Goal: Task Accomplishment & Management: Complete application form

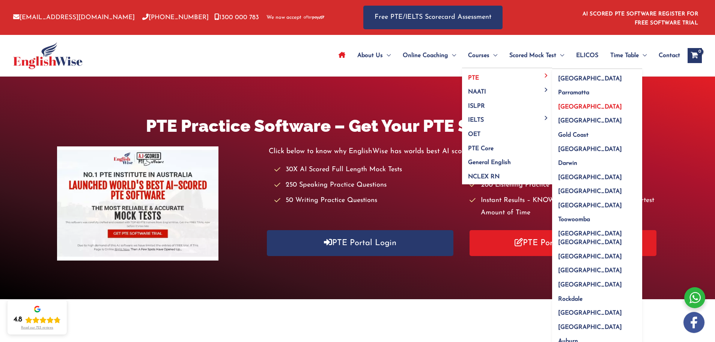
click at [573, 107] on span "[GEOGRAPHIC_DATA]" at bounding box center [590, 107] width 64 height 6
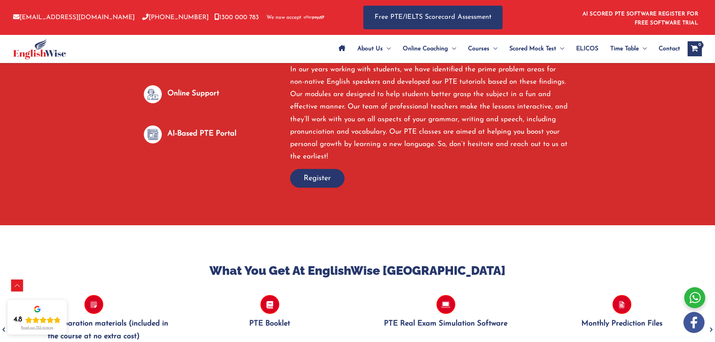
scroll to position [675, 0]
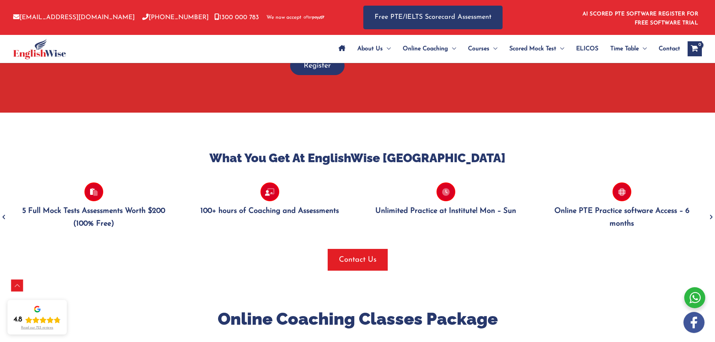
click at [423, 205] on p "Unlimited Practice at Institute! Mon – Sun" at bounding box center [445, 211] width 153 height 12
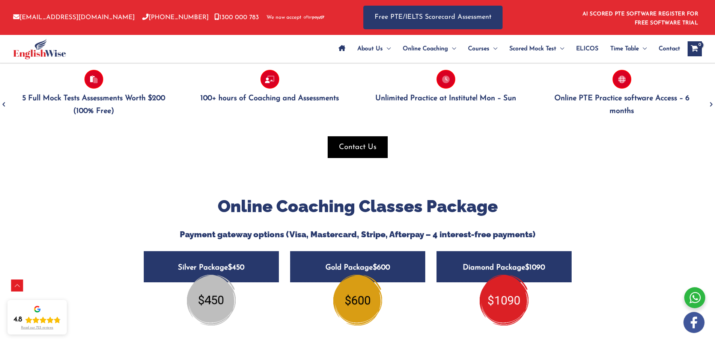
click at [361, 140] on span "button" at bounding box center [357, 147] width 60 height 22
click at [359, 136] on span "button" at bounding box center [357, 147] width 60 height 22
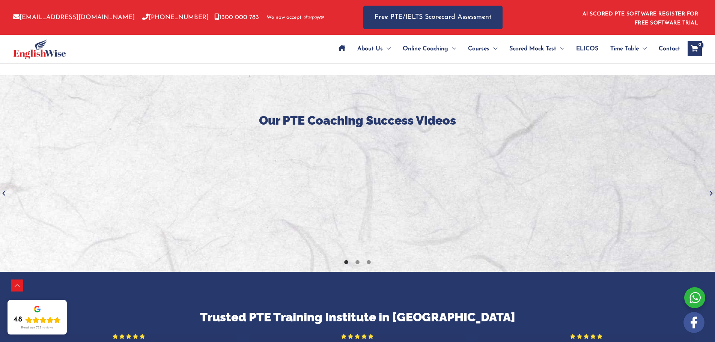
scroll to position [1238, 0]
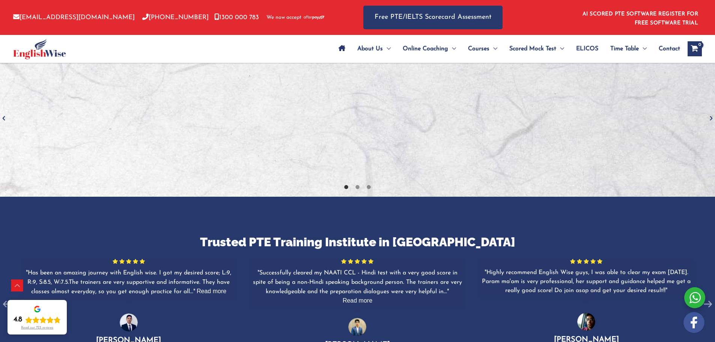
click at [709, 114] on icon "Next" at bounding box center [711, 118] width 8 height 8
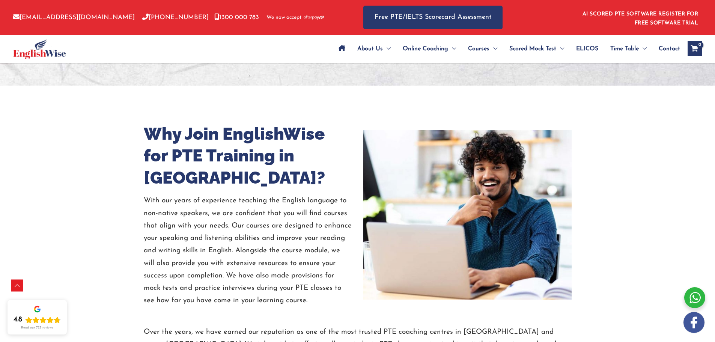
scroll to position [1725, 0]
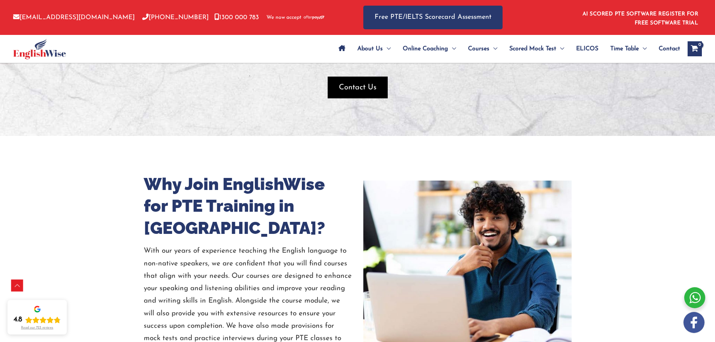
click at [356, 82] on span "Contact Us" at bounding box center [358, 87] width 38 height 11
click at [365, 82] on span "Contact Us" at bounding box center [358, 87] width 38 height 11
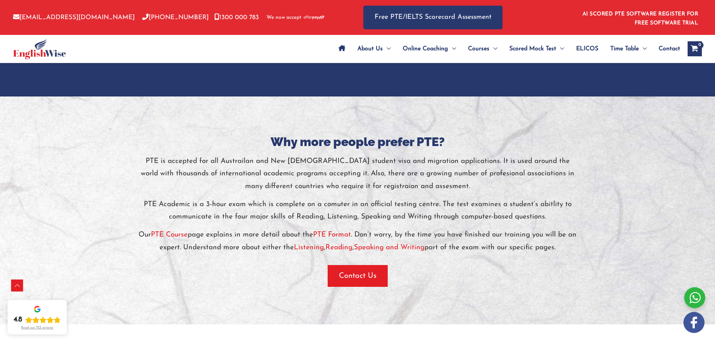
scroll to position [1500, 0]
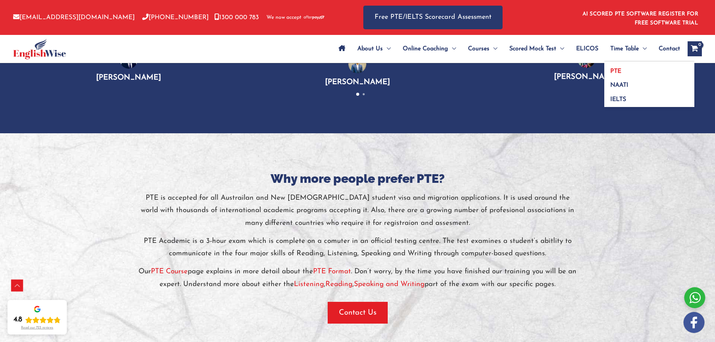
click at [619, 71] on span "PTE" at bounding box center [615, 71] width 11 height 6
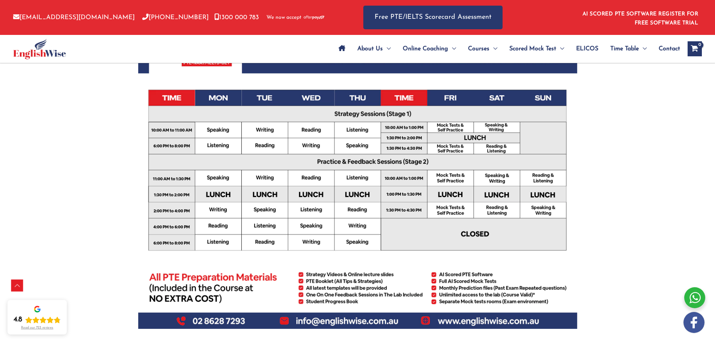
scroll to position [225, 0]
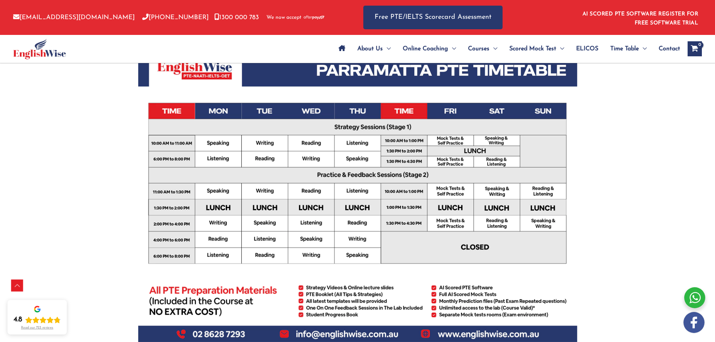
click at [674, 48] on span "Contact" at bounding box center [668, 49] width 21 height 26
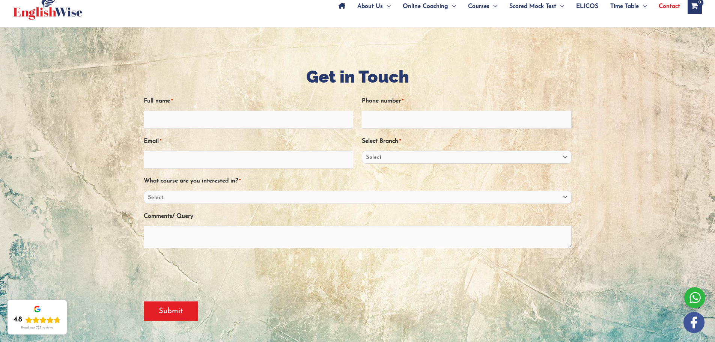
scroll to position [75, 0]
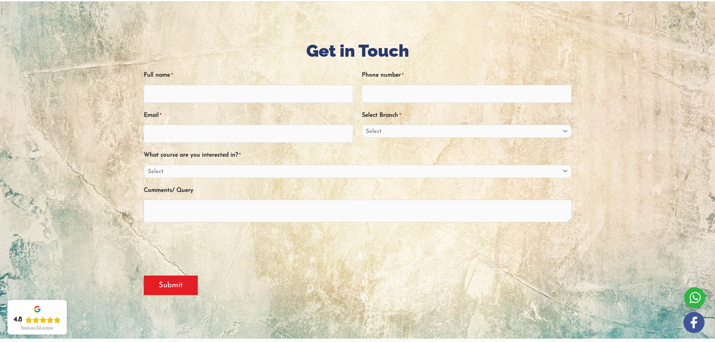
click at [200, 104] on div "Full name * Phone number * Email * Select Branch * Select Sydney City Center Sy…" at bounding box center [358, 162] width 428 height 199
click at [201, 96] on input "Full name *" at bounding box center [249, 94] width 210 height 18
type input "Nilon Shahilan Gnanasothy"
click at [437, 91] on input "Phone number *" at bounding box center [467, 94] width 210 height 18
type input "0470235778"
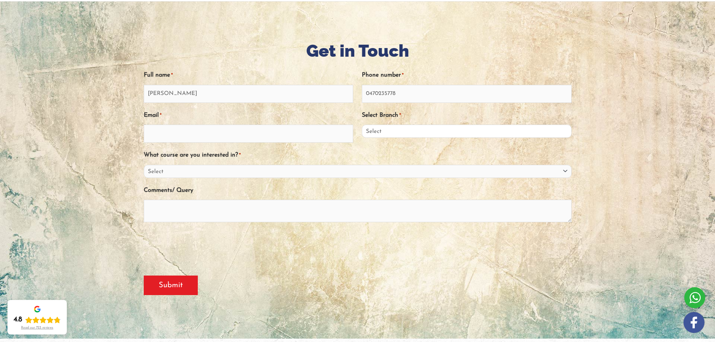
click at [387, 133] on select "Select Sydney City Center Sydney Parramatta EnglishWise Global Brisbane Gold Co…" at bounding box center [467, 131] width 210 height 13
select select "Victoria"
click at [362, 125] on select "Select Sydney City Center Sydney Parramatta EnglishWise Global Brisbane Gold Co…" at bounding box center [467, 131] width 210 height 13
click at [239, 124] on div "Email *" at bounding box center [249, 126] width 210 height 34
click at [237, 133] on input "Email *" at bounding box center [249, 134] width 210 height 18
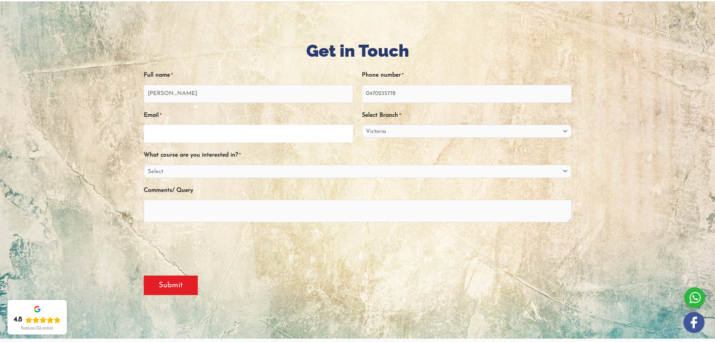
type input "S"
type input "a"
type input "shahilan91@gmail.com"
click at [162, 170] on select "Select PTE NAATI IELTS OET General English" at bounding box center [358, 171] width 428 height 13
select select "PTE"
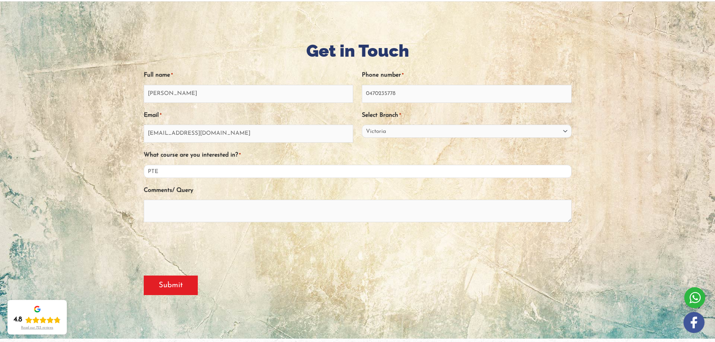
click at [144, 165] on select "Select PTE NAATI IELTS OET General English" at bounding box center [358, 171] width 428 height 13
click at [162, 209] on textarea "Comments/ Query" at bounding box center [358, 211] width 428 height 23
click at [323, 209] on textarea "I am planning to take my PTE exam by the end of Sep or early" at bounding box center [358, 211] width 428 height 23
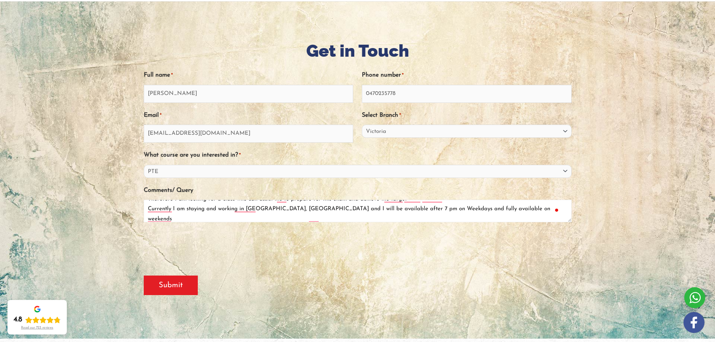
scroll to position [19, 0]
drag, startPoint x: 568, startPoint y: 221, endPoint x: 578, endPoint y: 356, distance: 136.1
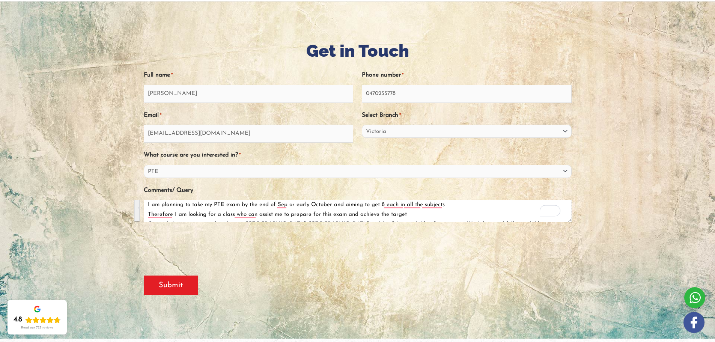
scroll to position [0, 0]
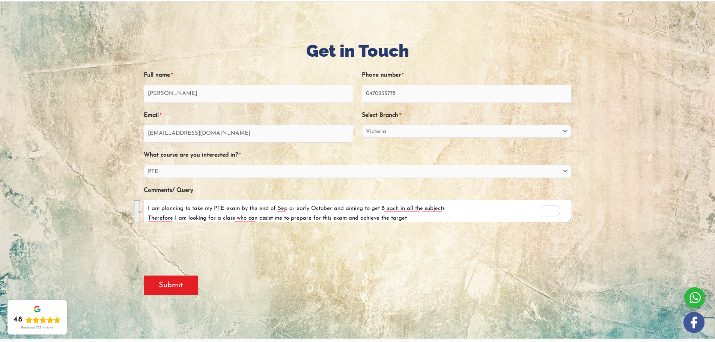
drag, startPoint x: 516, startPoint y: 209, endPoint x: 148, endPoint y: 207, distance: 368.3
click at [146, 207] on div "Get in Touch " * " indicates required fields Full name * Nilon Shahilan Gnanaso…" at bounding box center [357, 170] width 450 height 262
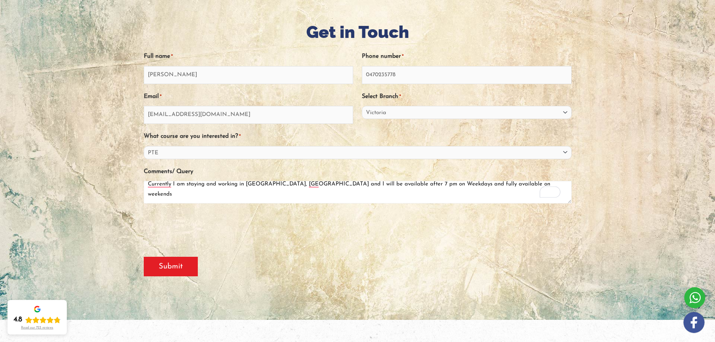
scroll to position [113, 0]
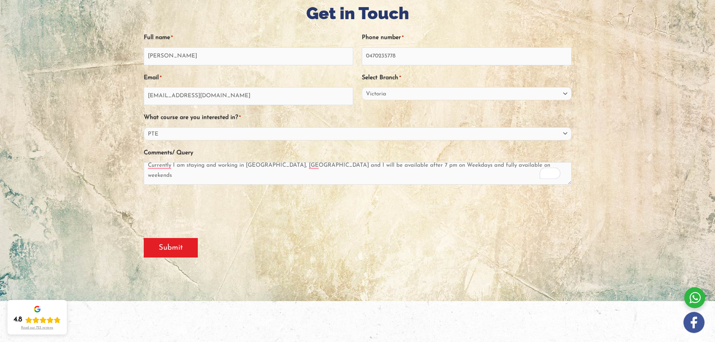
click at [523, 204] on div at bounding box center [358, 209] width 428 height 29
click at [520, 165] on textarea "I am planning to take my PTE exam by the end of Sep or early October and aiming…" at bounding box center [358, 173] width 428 height 23
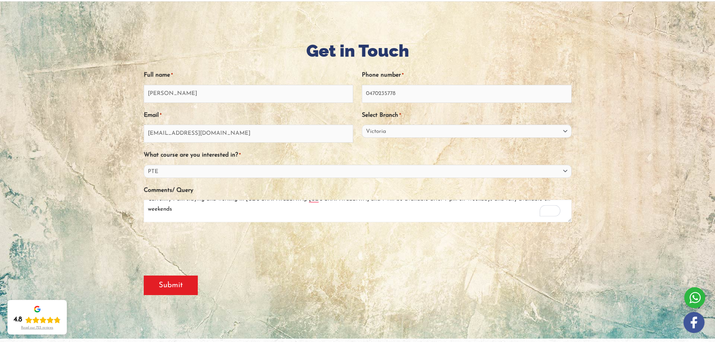
scroll to position [0, 0]
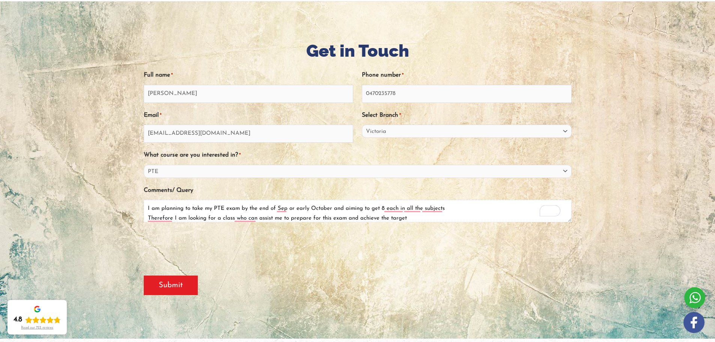
click at [454, 206] on textarea "I am planning to take my PTE exam by the end of Sep or early October and aiming…" at bounding box center [358, 211] width 428 height 23
click at [177, 213] on textarea "I am planning to take my PTE exam by the end of Sep or early October and aiming…" at bounding box center [358, 211] width 428 height 23
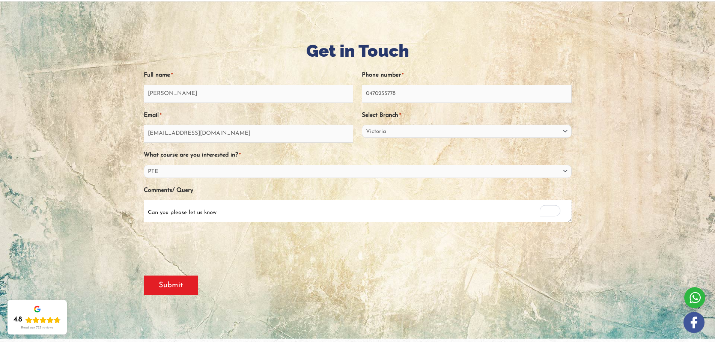
scroll to position [17, 0]
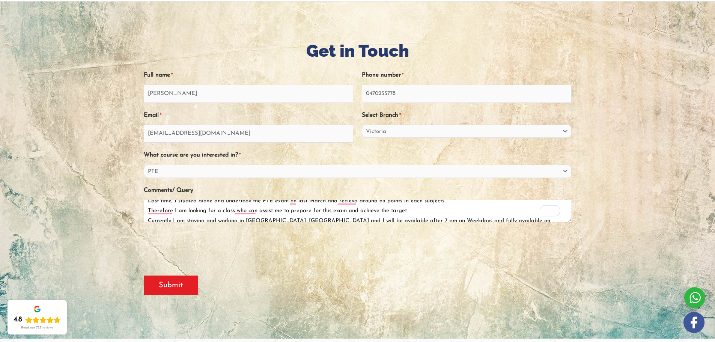
drag, startPoint x: 567, startPoint y: 221, endPoint x: 584, endPoint y: 331, distance: 110.9
click at [582, 331] on div "Get in Touch " * " indicates required fields Full name * Nilon Shahilan Gnanaso…" at bounding box center [357, 170] width 450 height 337
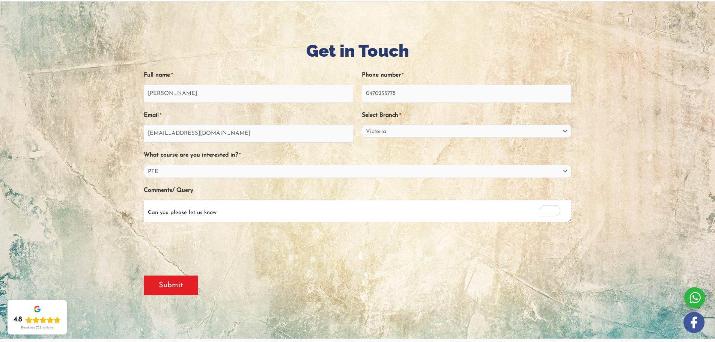
click at [233, 206] on textarea "I am planning to take my PTE exam by the end of Sep or early October and aiming…" at bounding box center [358, 211] width 428 height 23
click at [230, 205] on textarea "I am planning to take my PTE exam by the end of Sep or early October and aiming…" at bounding box center [358, 211] width 428 height 23
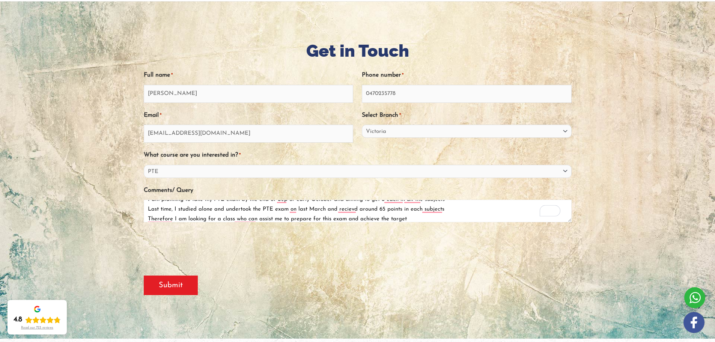
scroll to position [0, 0]
drag, startPoint x: 402, startPoint y: 204, endPoint x: 130, endPoint y: 212, distance: 272.4
click at [132, 212] on div "Get in Touch " * " indicates required fields Full name * Nilon Shahilan Gnanaso…" at bounding box center [357, 170] width 450 height 337
click at [498, 212] on textarea "I am planning to take my PTE exam by the end of Sep or early October and aiming…" at bounding box center [358, 211] width 428 height 23
drag, startPoint x: 423, startPoint y: 205, endPoint x: 144, endPoint y: 207, distance: 279.1
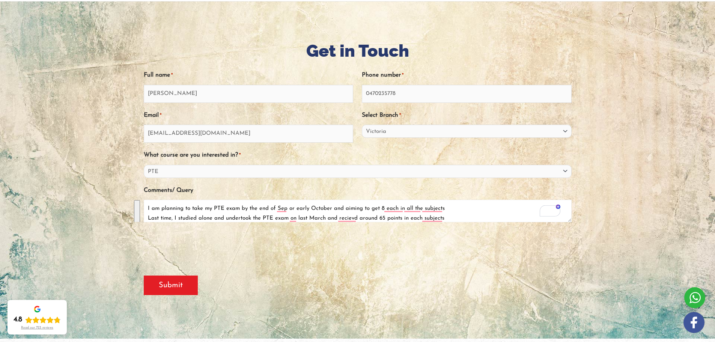
click at [144, 207] on div "Get in Touch " * " indicates required fields Full name * Nilon Shahilan Gnanaso…" at bounding box center [357, 170] width 450 height 262
paste textarea "the PTE exam at the end of September or early October and my goal is to achieve…"
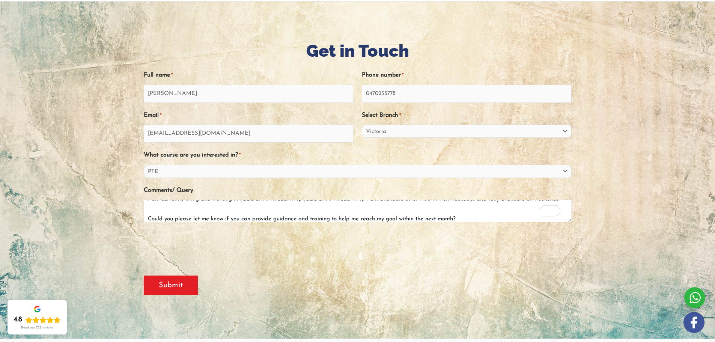
type textarea "I am planning to take the PTE exam at the end of September or early October and…"
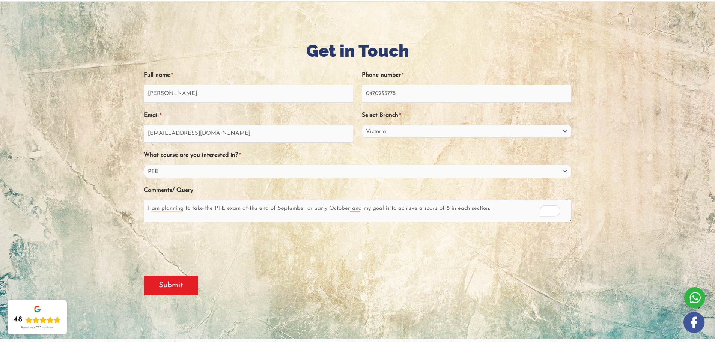
scroll to position [74, 0]
click at [162, 293] on input "Submit" at bounding box center [171, 285] width 54 height 20
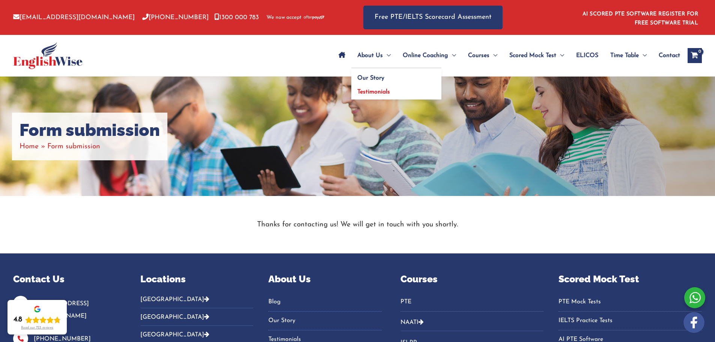
click at [374, 83] on link "Testimonials" at bounding box center [396, 91] width 90 height 17
click at [373, 80] on span "Our Story" at bounding box center [370, 78] width 27 height 6
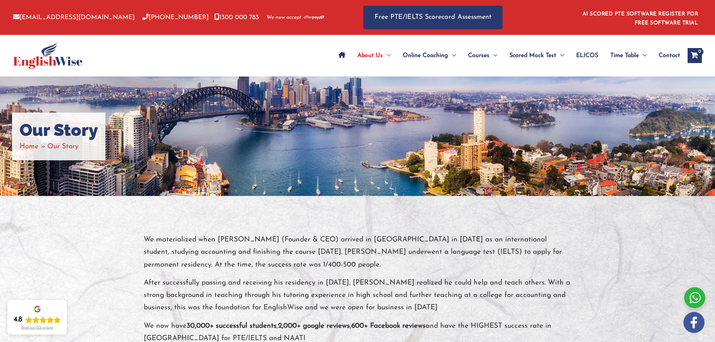
click at [626, 17] on link "AI SCORED PTE SOFTWARE REGISTER FOR FREE SOFTWARE TRIAL" at bounding box center [640, 18] width 116 height 15
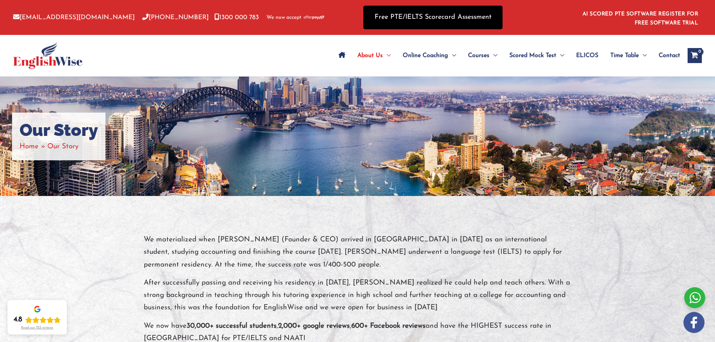
click at [463, 18] on link "Free PTE/IELTS Scorecard Assessment" at bounding box center [432, 18] width 139 height 24
